Goal: Task Accomplishment & Management: Use online tool/utility

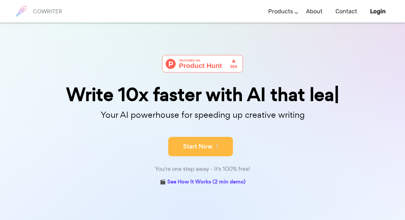
click at [202, 146] on button "Start Now" at bounding box center [200, 146] width 65 height 19
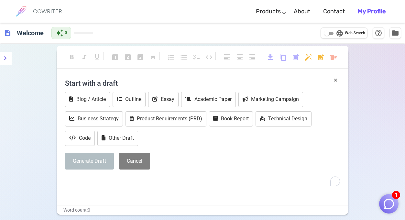
click at [379, 10] on b "My Profile" at bounding box center [372, 11] width 28 height 7
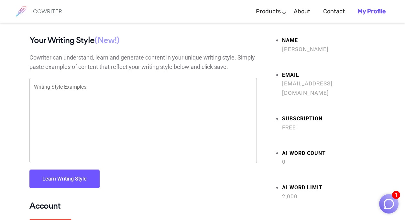
click at [371, 11] on b "My Profile" at bounding box center [372, 11] width 28 height 7
click at [41, 13] on h6 "COWRITER" at bounding box center [47, 11] width 29 height 6
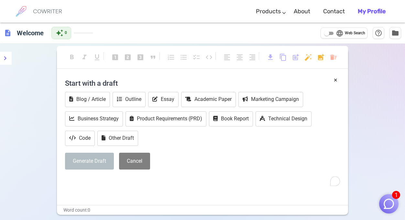
click at [6, 33] on span "description" at bounding box center [8, 33] width 8 height 8
click at [25, 36] on h6 "Welcome" at bounding box center [30, 32] width 32 height 13
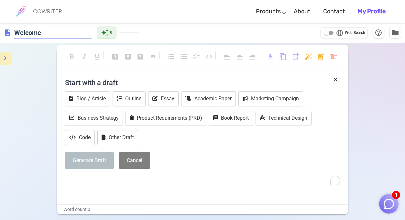
click at [7, 62] on button "menu" at bounding box center [5, 58] width 13 height 13
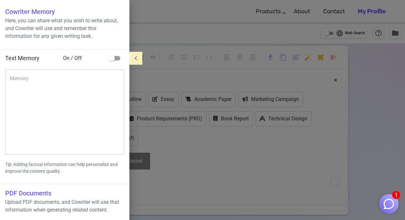
click at [133, 58] on icon "menu" at bounding box center [136, 58] width 8 height 8
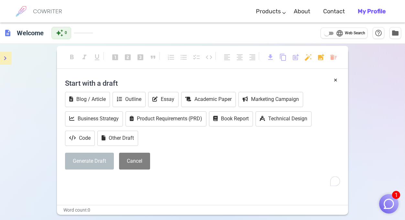
click at [389, 83] on div "format_bold format_italic format_underlined looks_one looks_two looks_3 format_…" at bounding box center [202, 154] width 405 height 220
click at [382, 106] on div "format_bold format_italic format_underlined looks_one looks_two looks_3 format_…" at bounding box center [202, 154] width 405 height 220
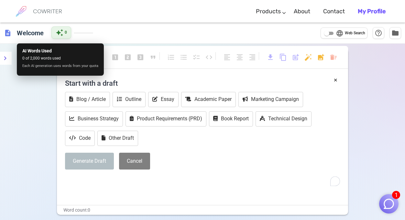
click at [60, 33] on span "auto_awesome" at bounding box center [60, 33] width 8 height 8
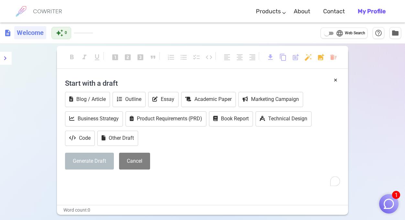
click at [29, 34] on h6 "Welcome" at bounding box center [30, 32] width 32 height 13
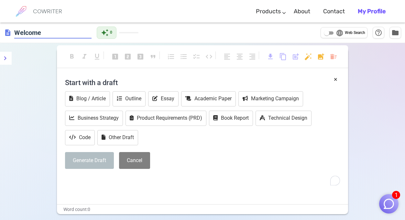
click at [8, 33] on span "description" at bounding box center [8, 33] width 8 height 8
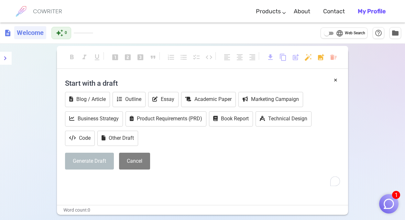
click at [31, 38] on h6 "Welcome" at bounding box center [30, 32] width 32 height 13
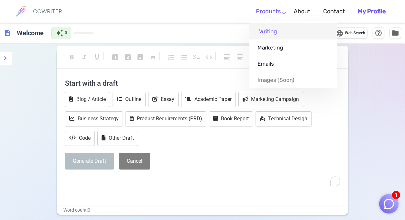
click at [266, 30] on link "Writing" at bounding box center [292, 31] width 87 height 16
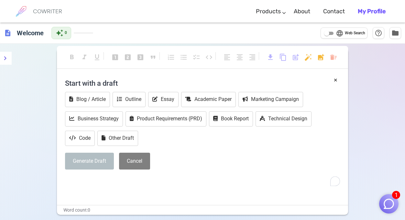
click at [353, 36] on span "Web Search" at bounding box center [355, 33] width 20 height 6
click at [338, 36] on input "language Web Search" at bounding box center [326, 33] width 23 height 8
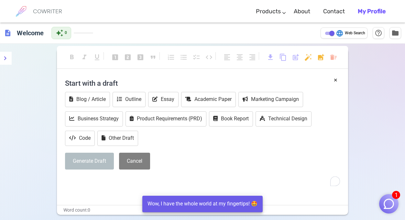
click at [353, 36] on span "Web Search" at bounding box center [355, 33] width 20 height 6
click at [344, 36] on input "language Web Search" at bounding box center [331, 33] width 23 height 8
checkbox input "false"
